Goal: Entertainment & Leisure: Consume media (video, audio)

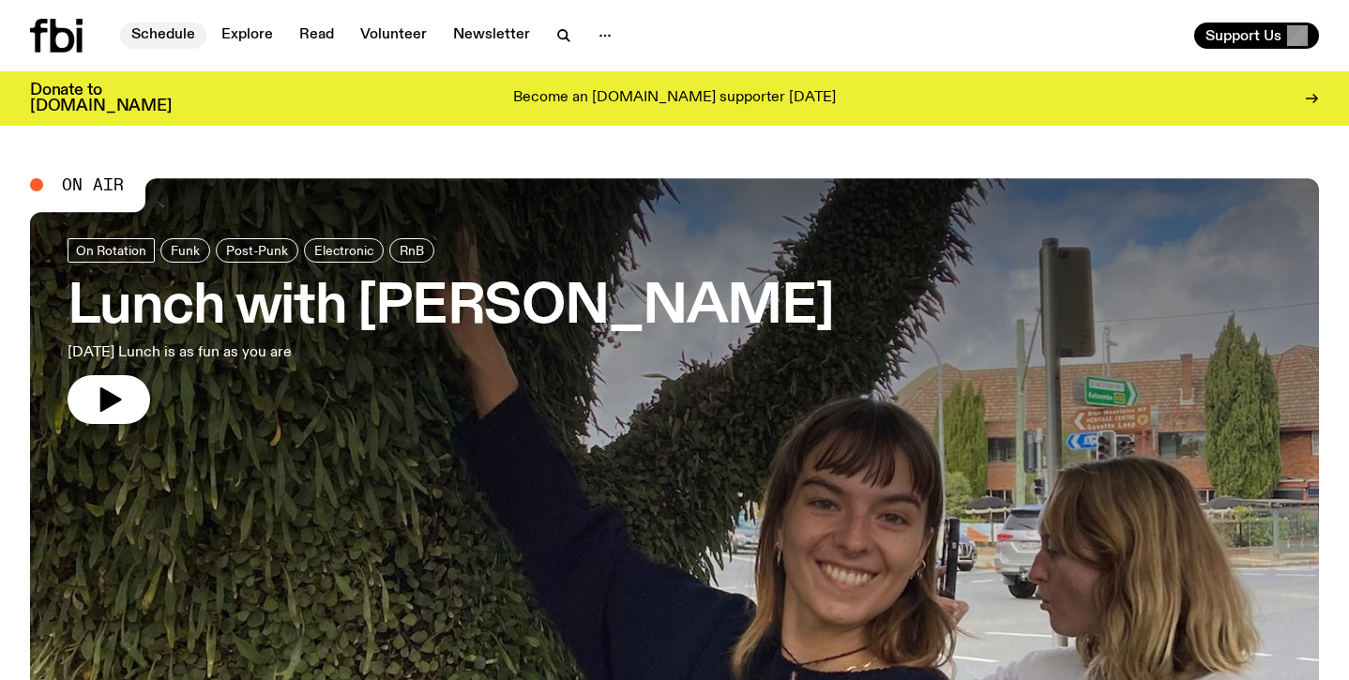
click at [177, 36] on link "Schedule" at bounding box center [163, 36] width 86 height 26
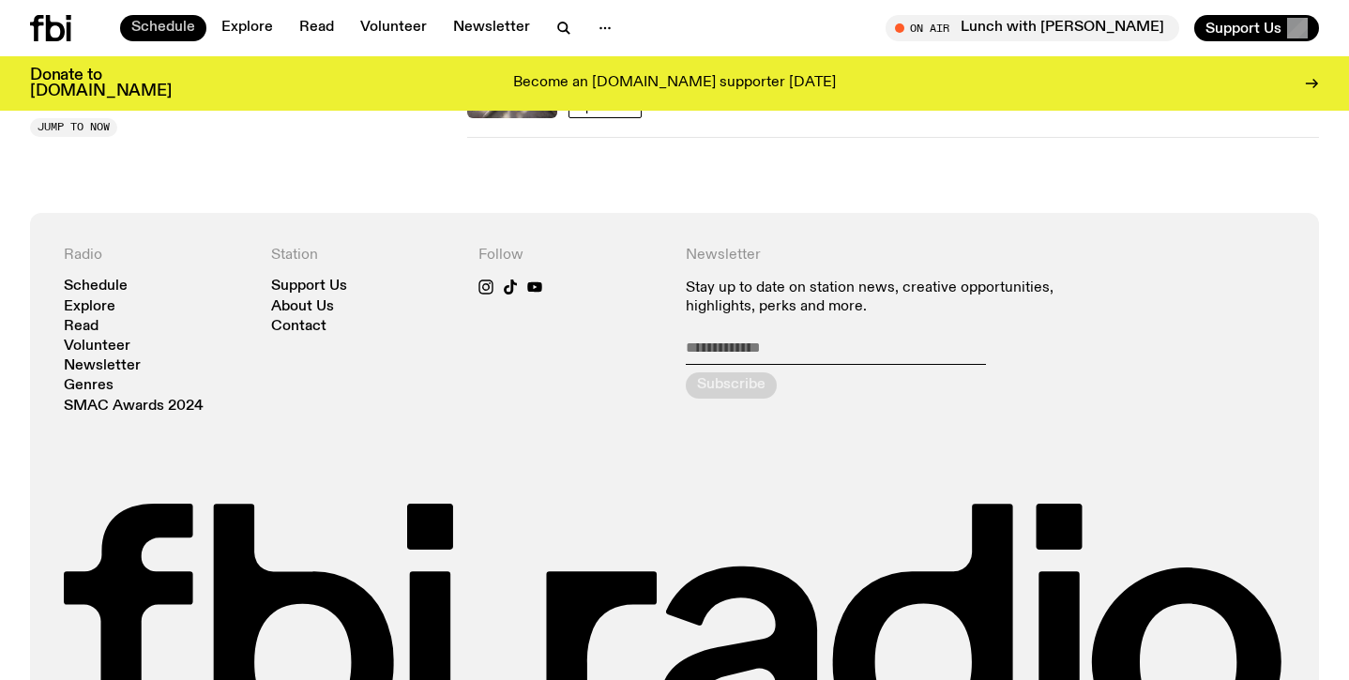
scroll to position [1313, 0]
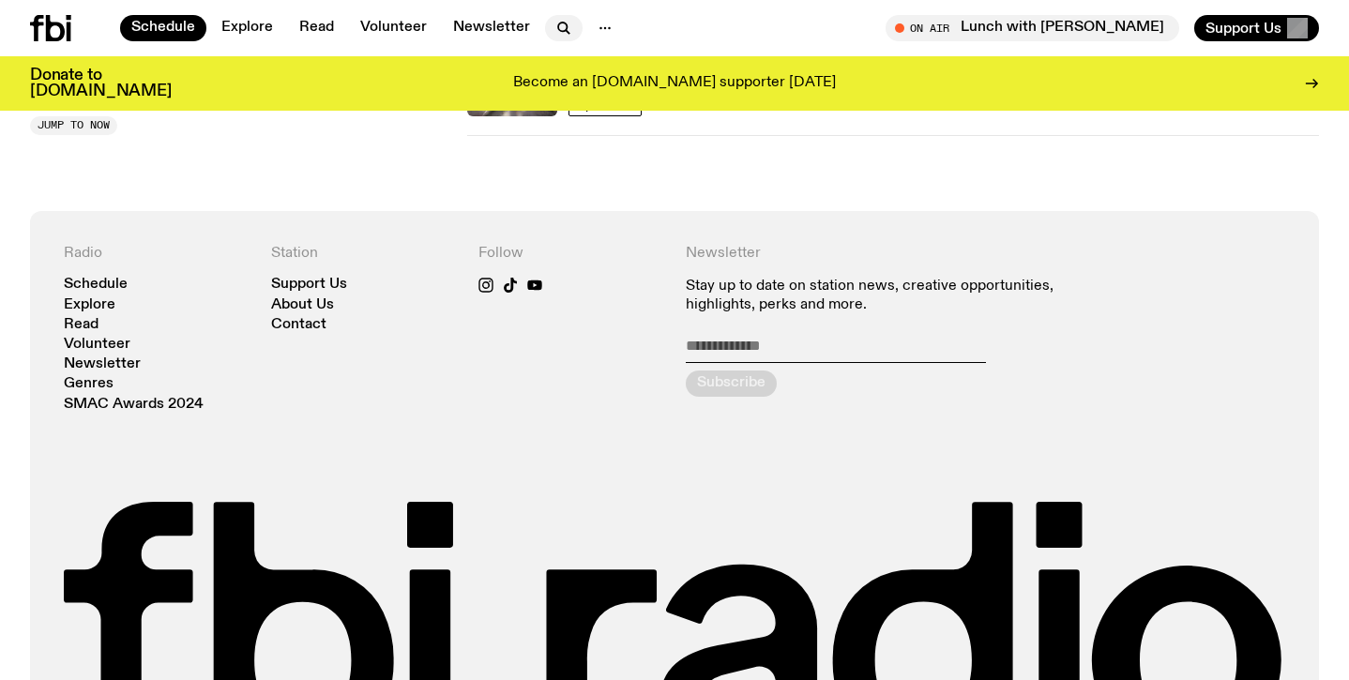
click at [552, 28] on icon "button" at bounding box center [563, 28] width 23 height 23
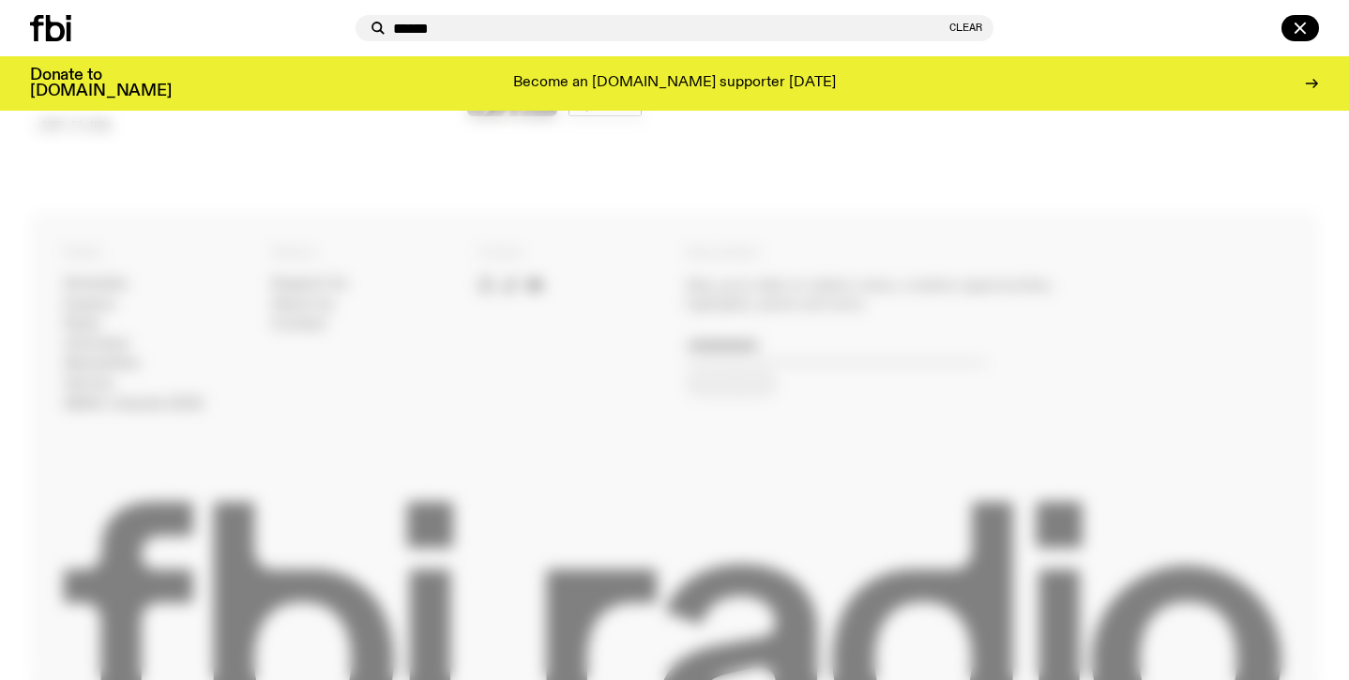
type input "******"
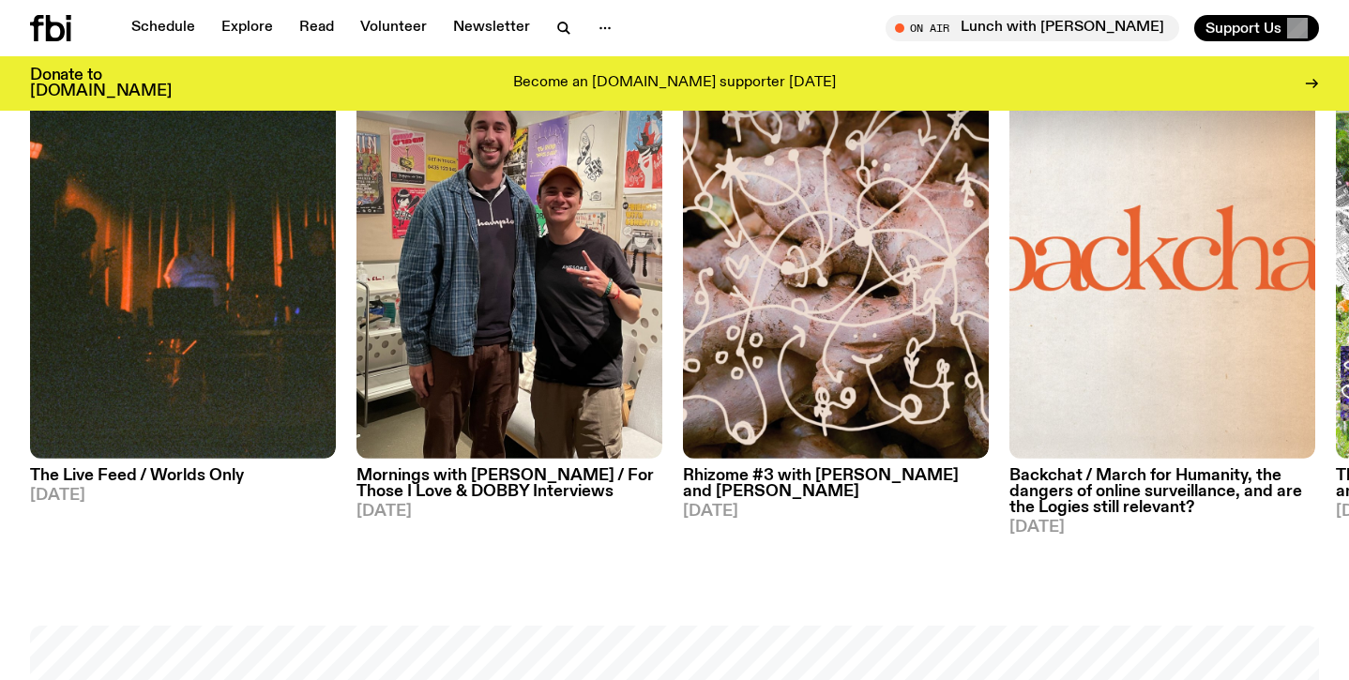
scroll to position [1013, 0]
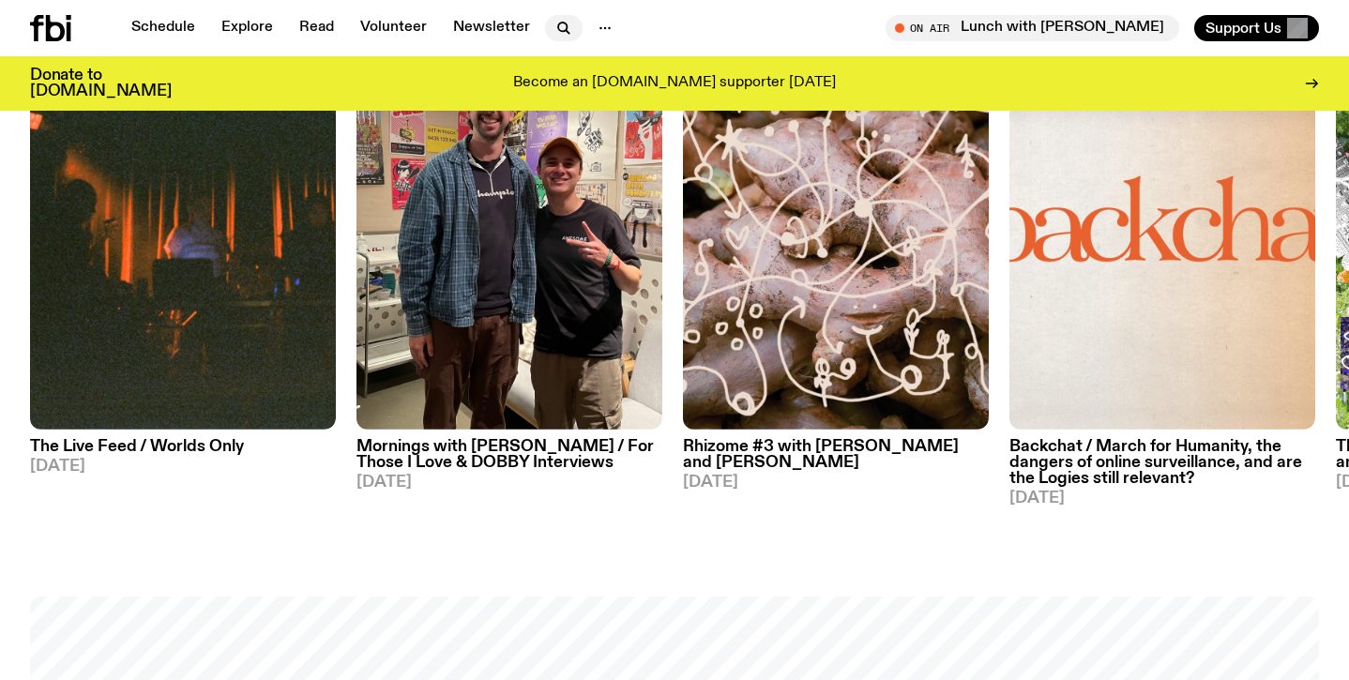
click at [566, 23] on icon "button" at bounding box center [563, 28] width 23 height 23
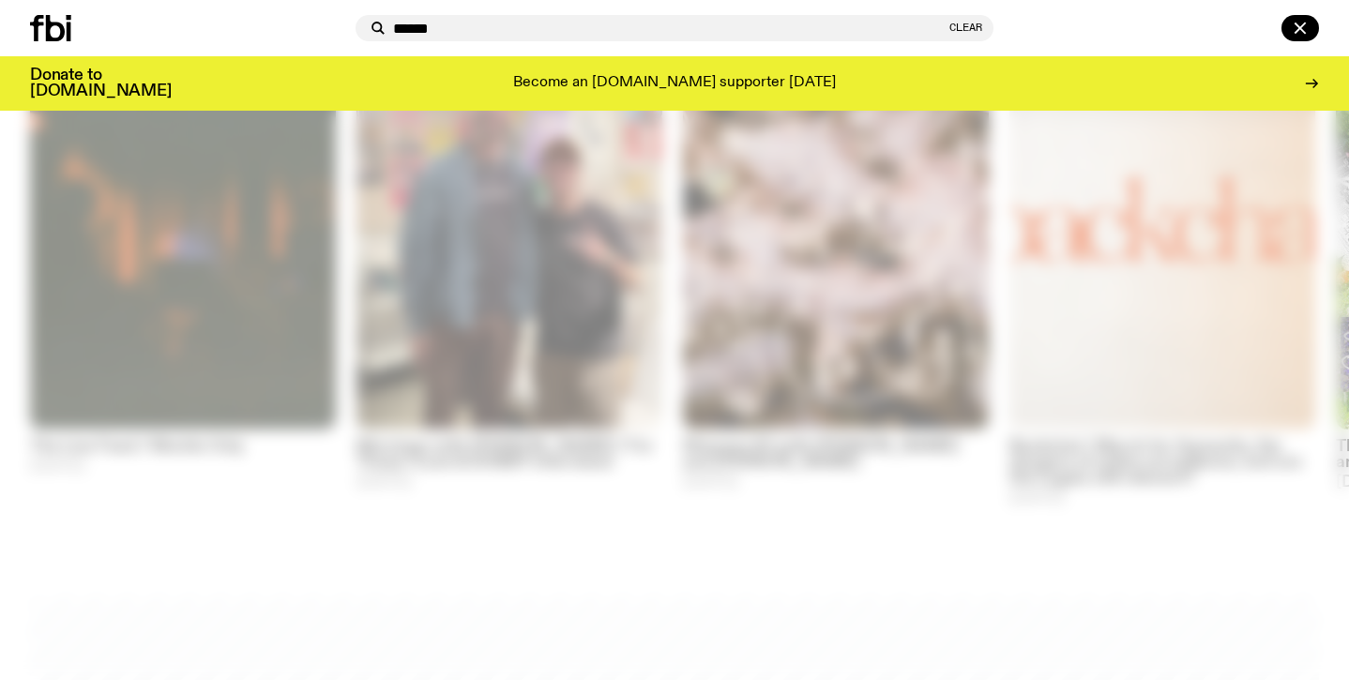
type input "******"
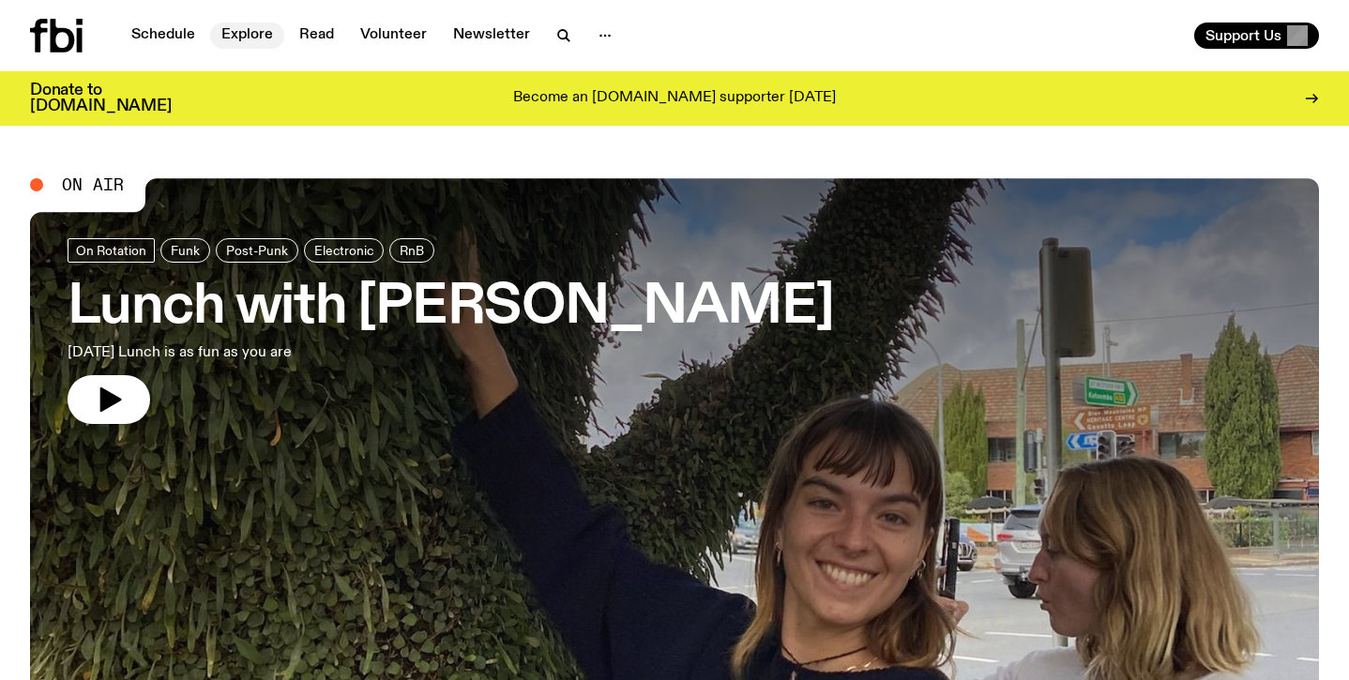
click at [249, 42] on link "Explore" at bounding box center [247, 36] width 74 height 26
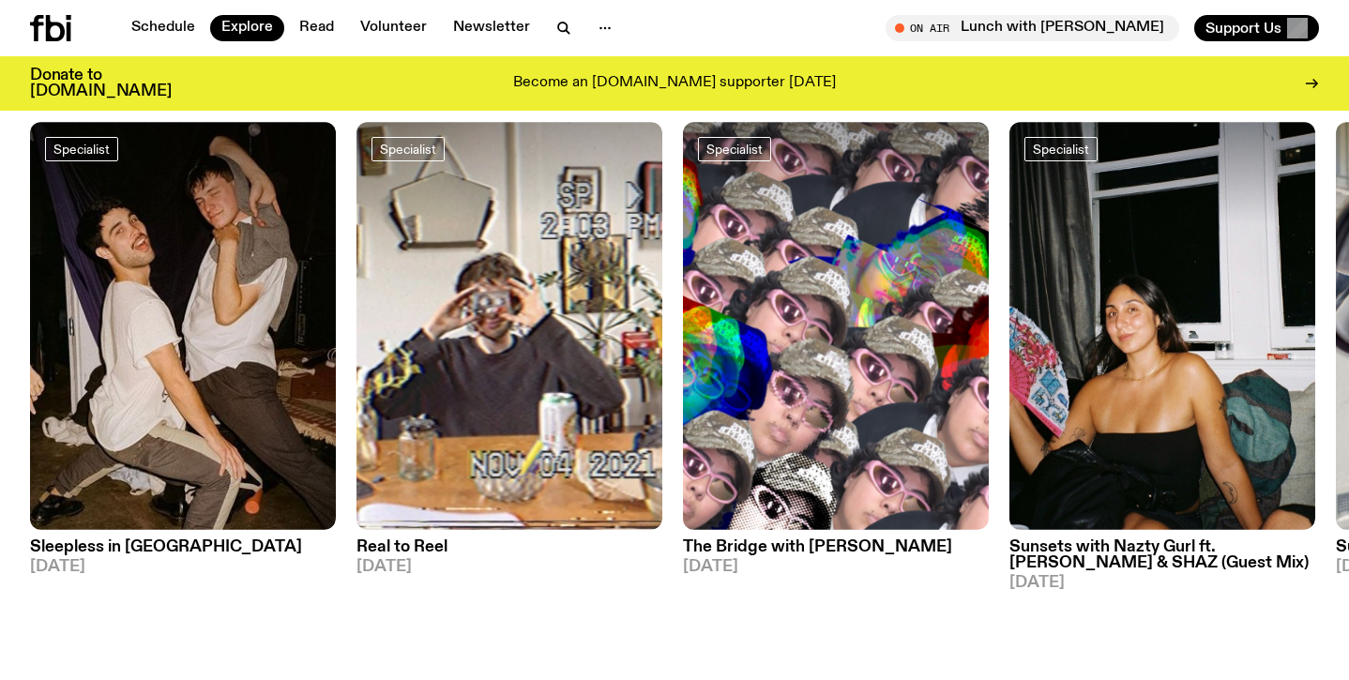
scroll to position [1501, 0]
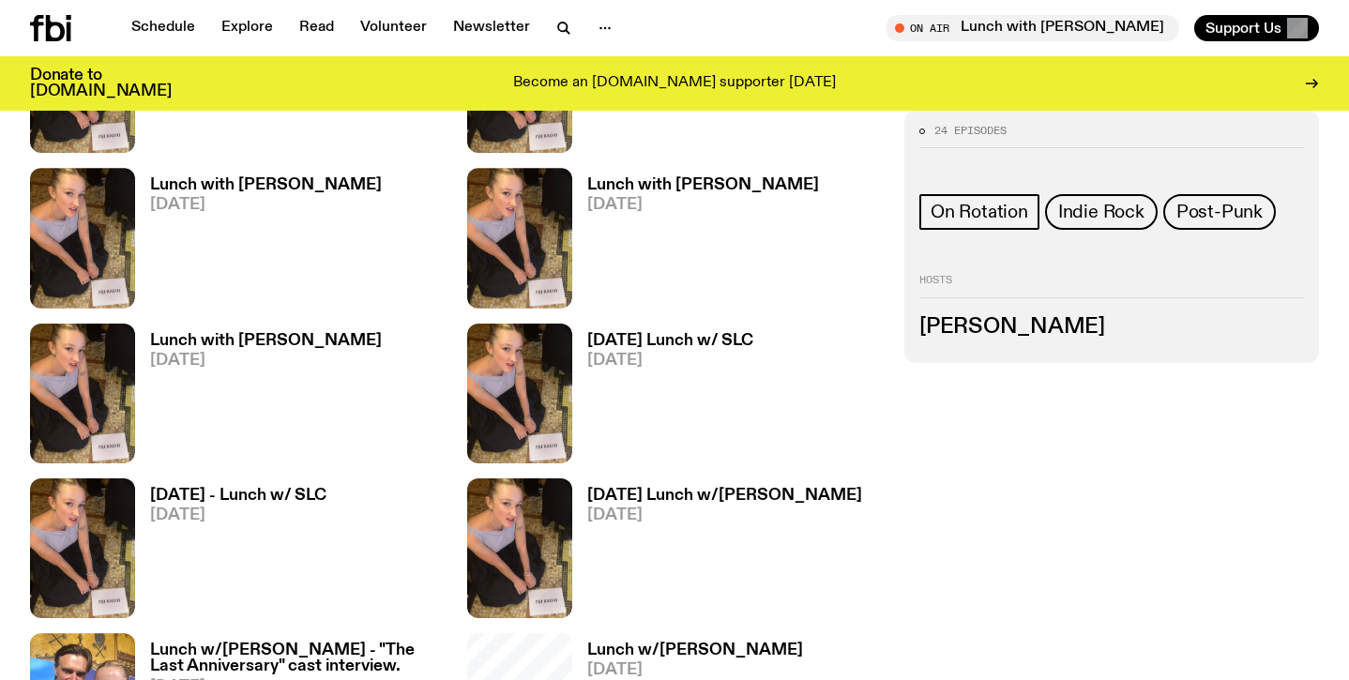
scroll to position [1988, 0]
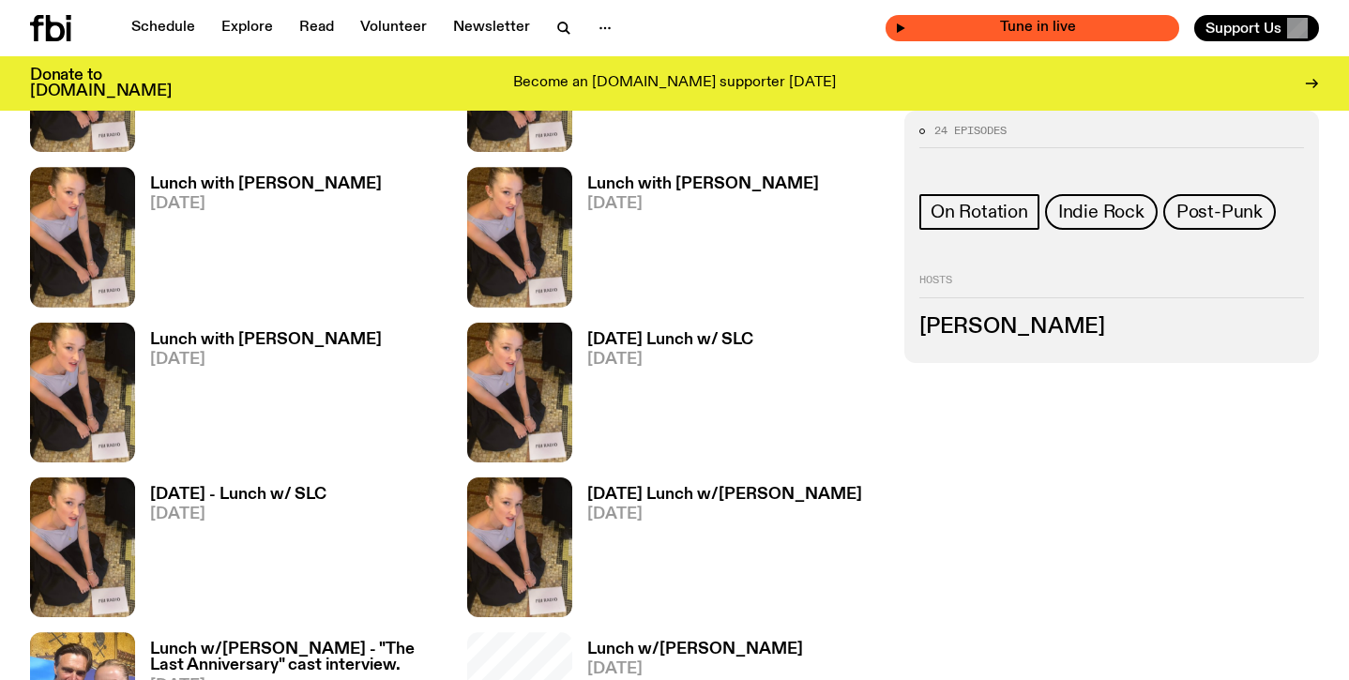
click at [1049, 30] on span "Tune in live" at bounding box center [1038, 28] width 264 height 14
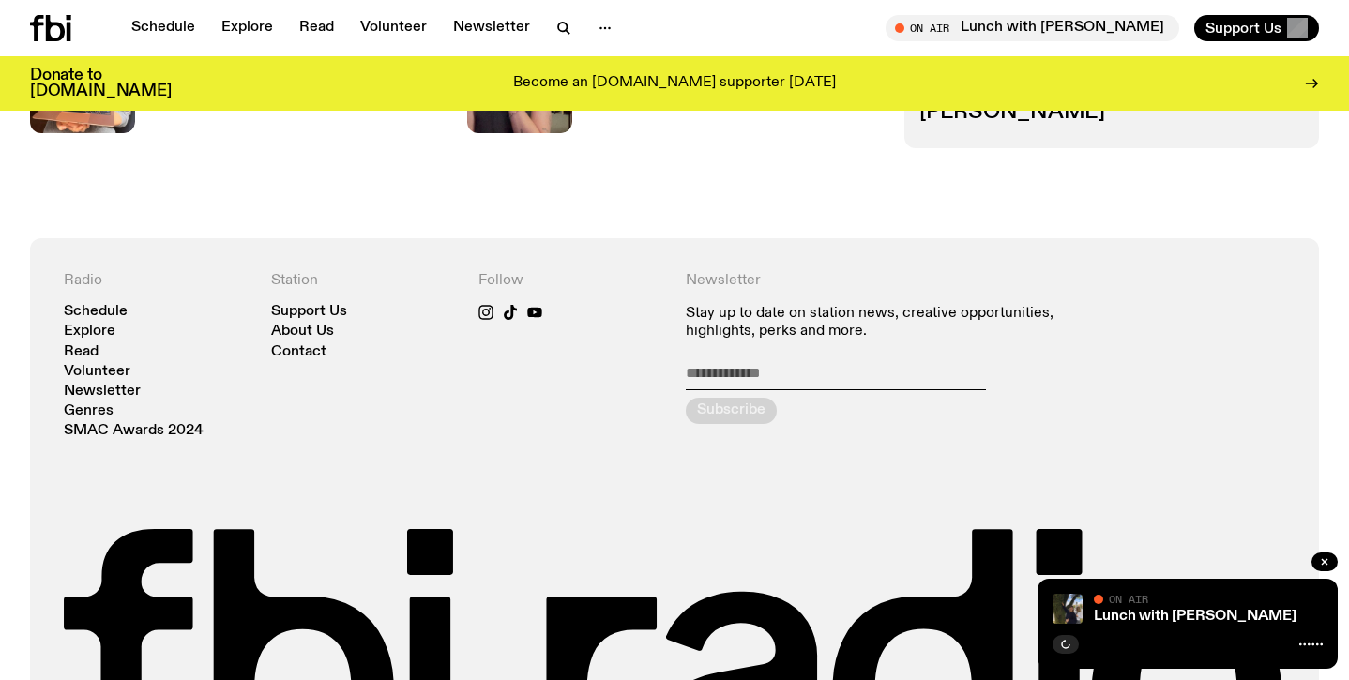
scroll to position [2851, 0]
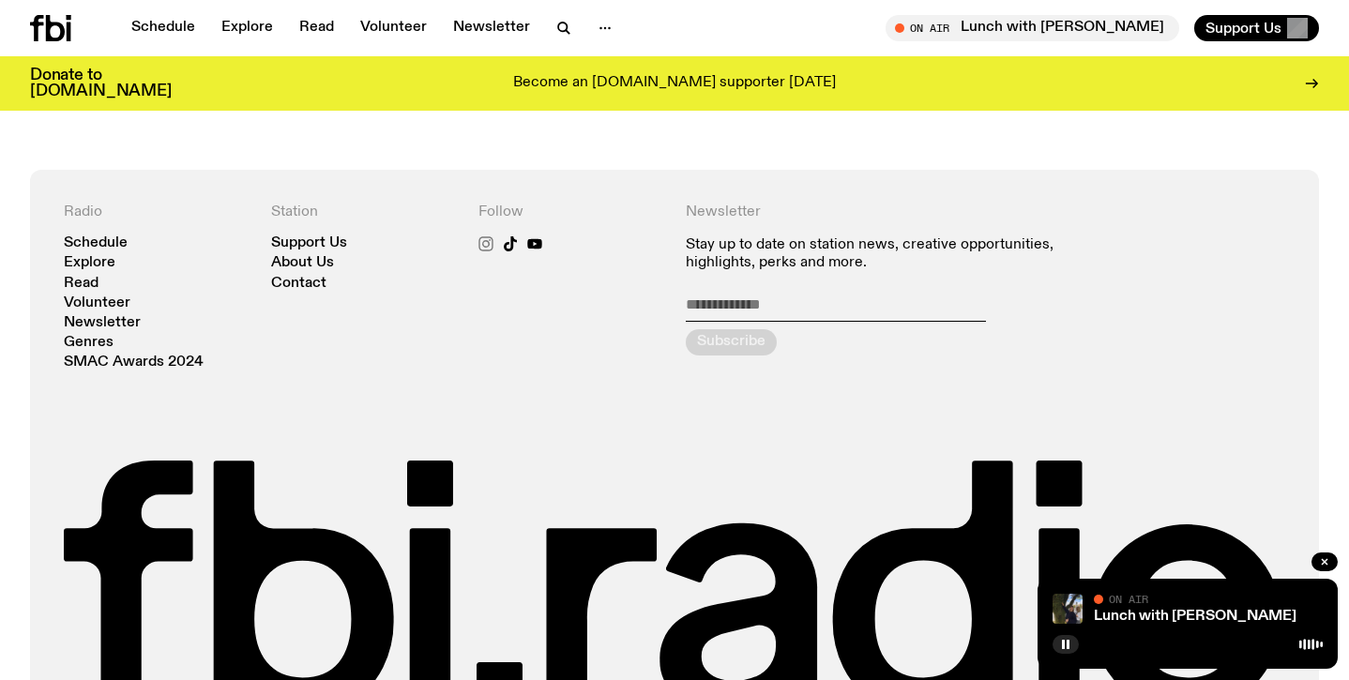
click at [485, 246] on icon at bounding box center [485, 243] width 15 height 15
